Goal: Register for event/course

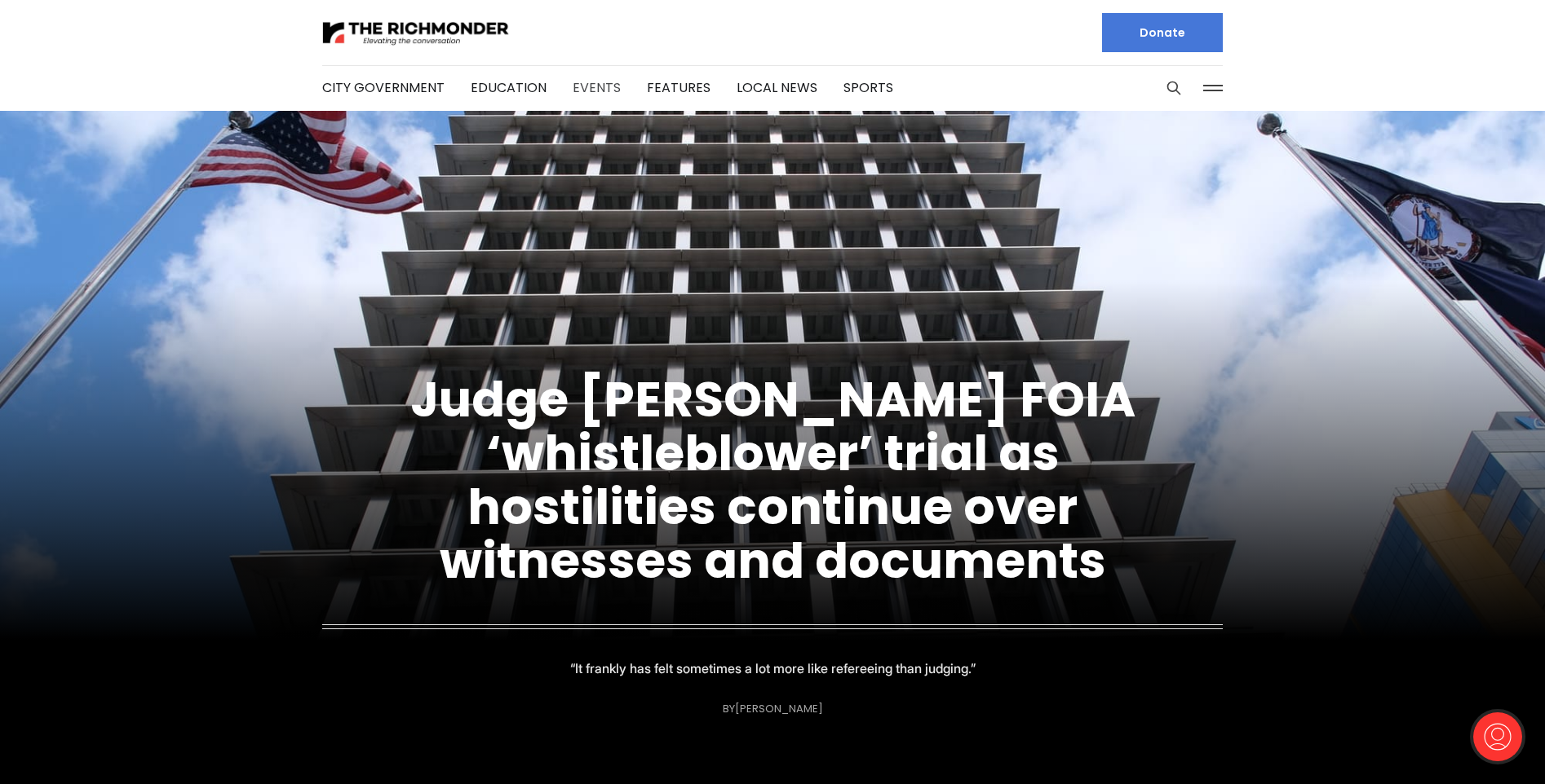
click at [583, 84] on link "Events" at bounding box center [596, 87] width 48 height 19
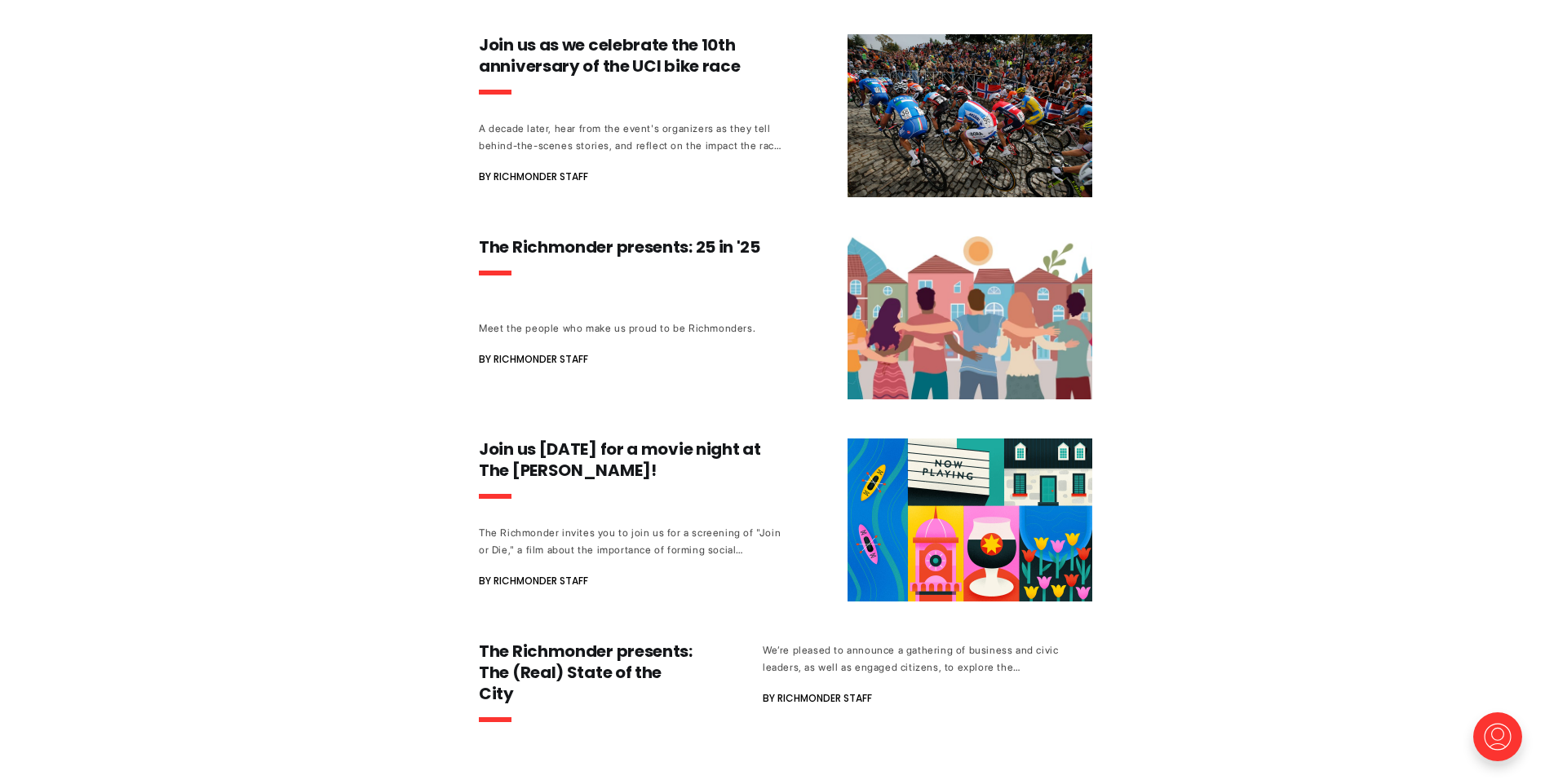
scroll to position [446, 0]
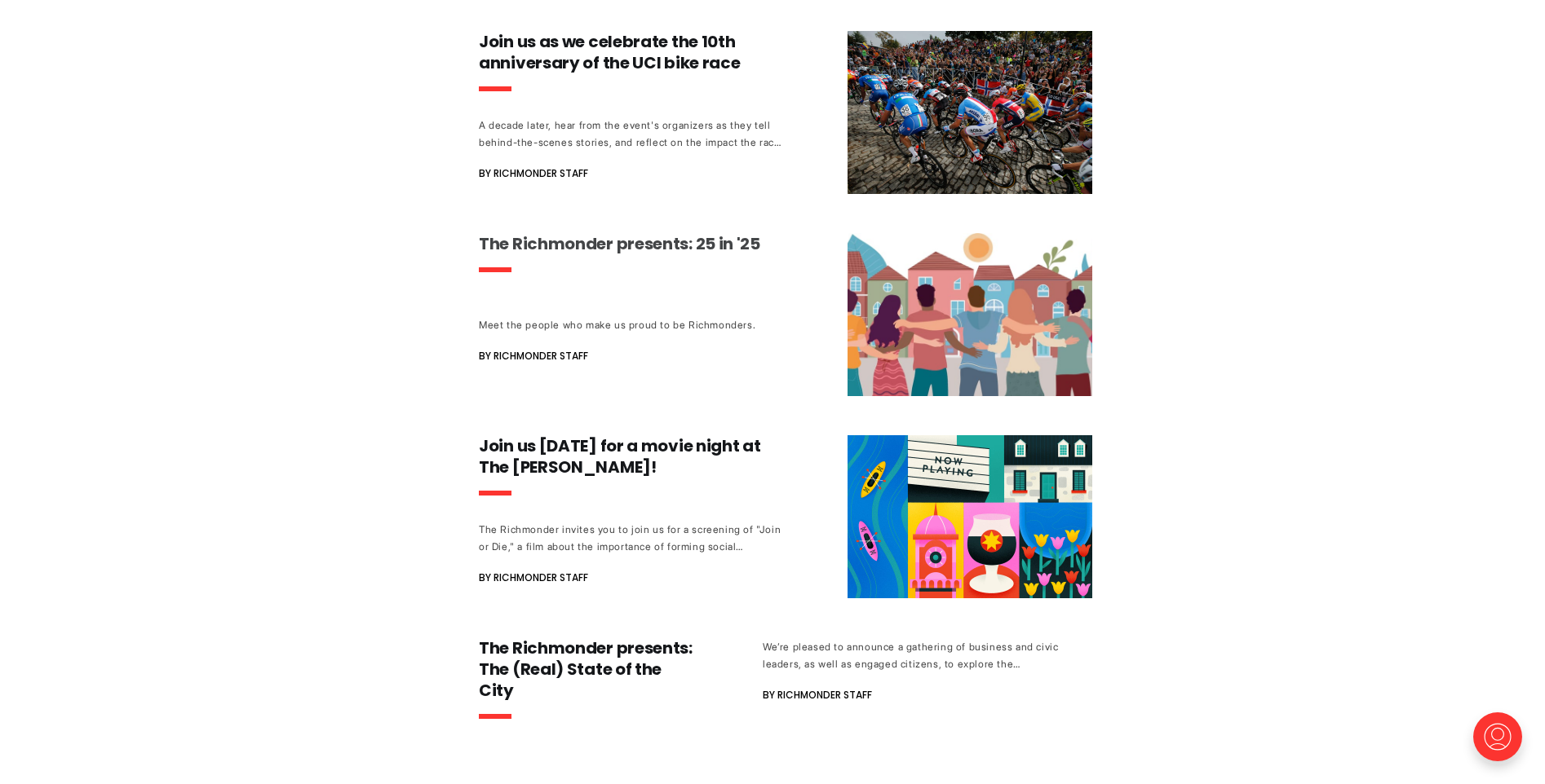
click at [567, 239] on h3 "The Richmonder presents: 25 in '25" at bounding box center [630, 244] width 304 height 21
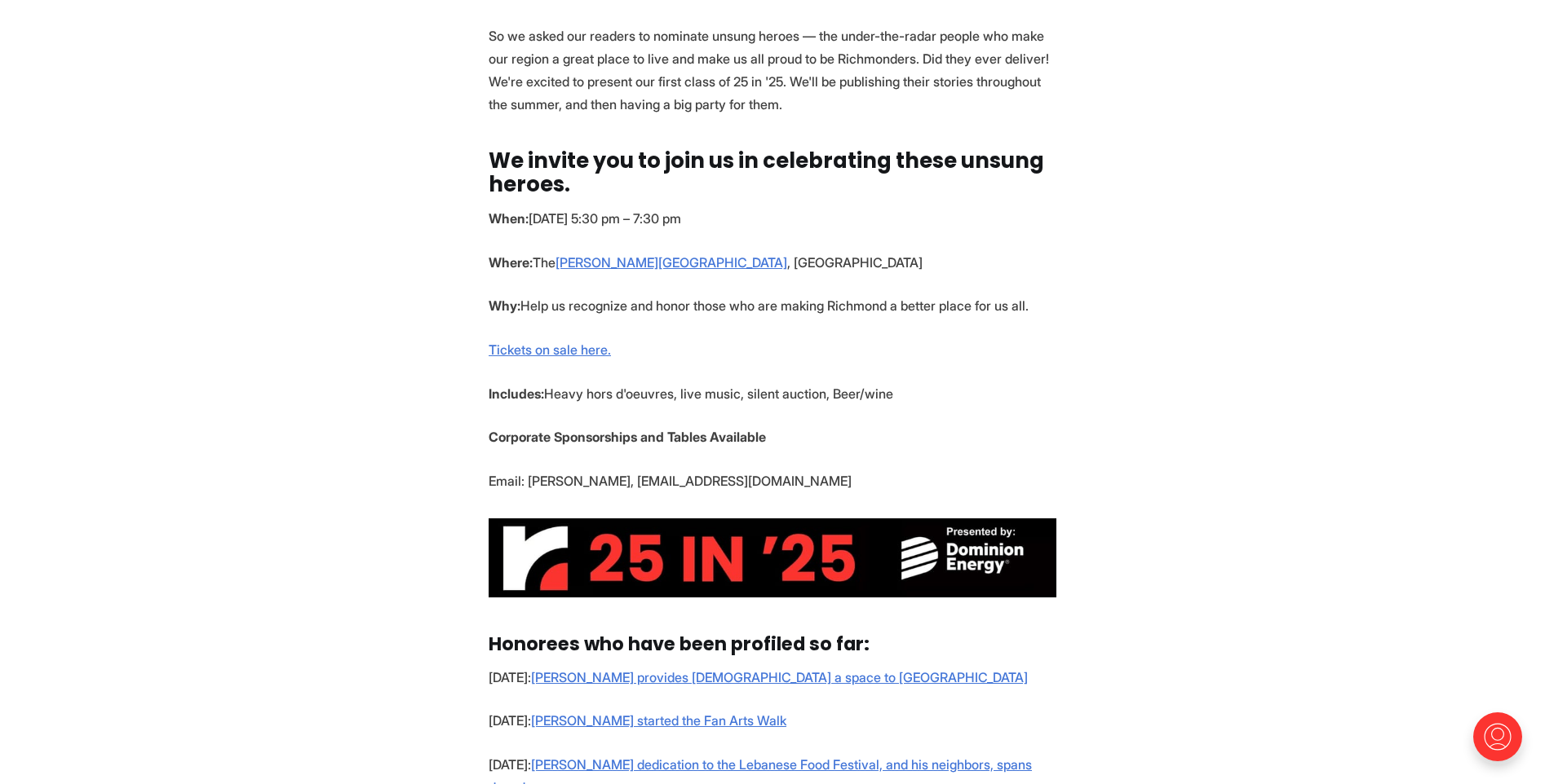
scroll to position [694, 0]
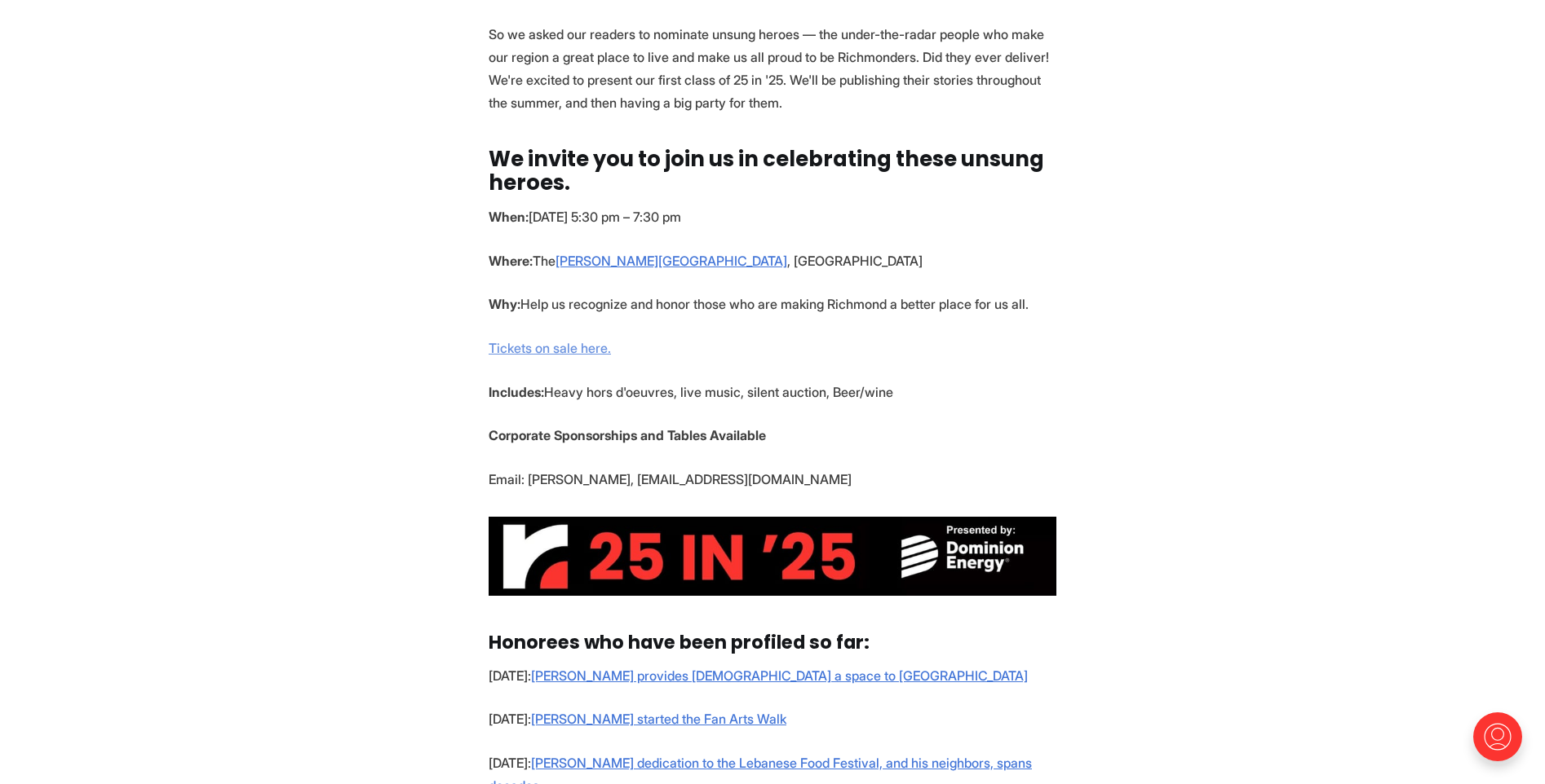
click at [529, 350] on link "Tickets on sale here." at bounding box center [549, 348] width 122 height 17
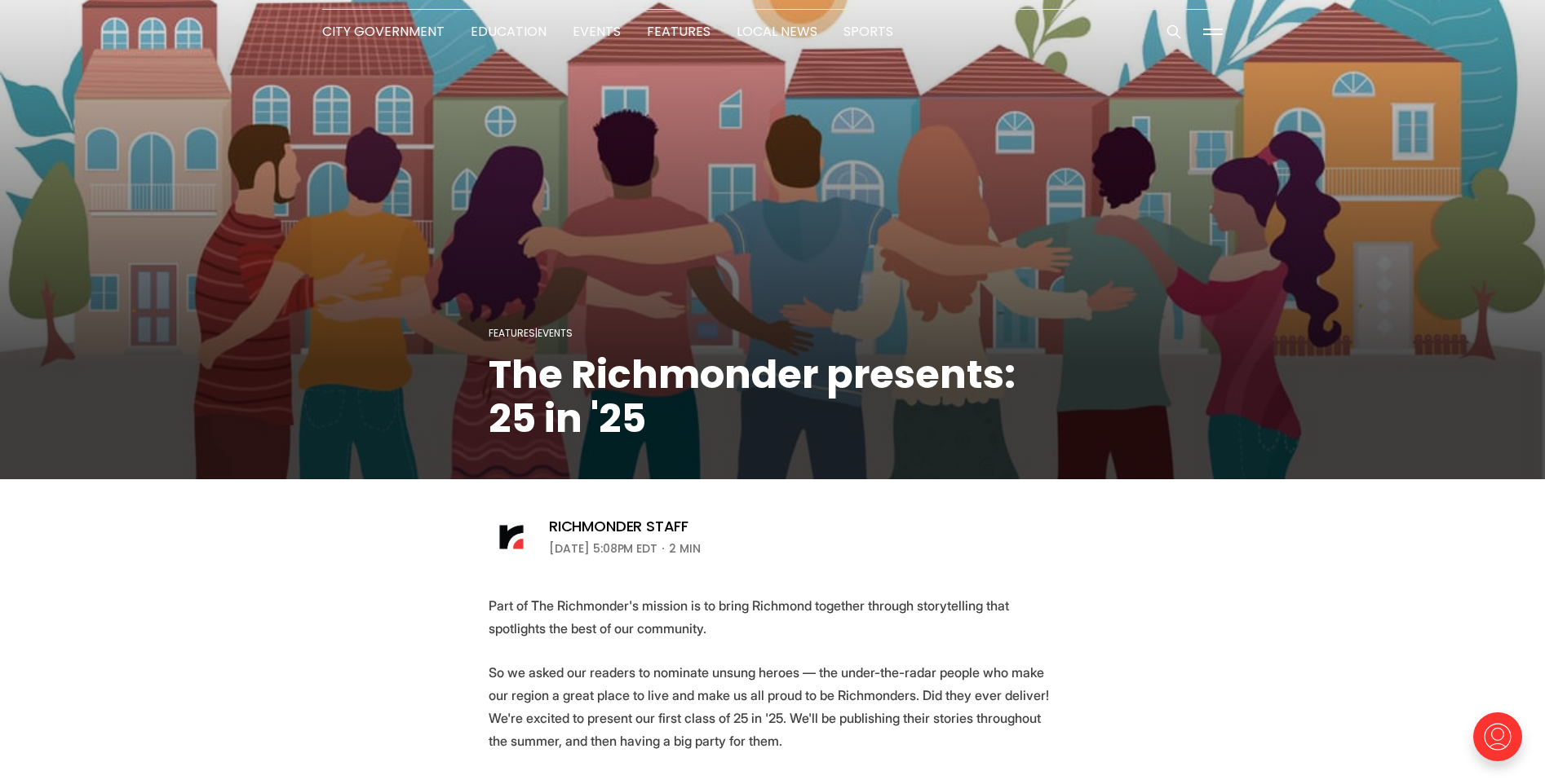
scroll to position [0, 0]
